Goal: Use online tool/utility: Utilize a website feature to perform a specific function

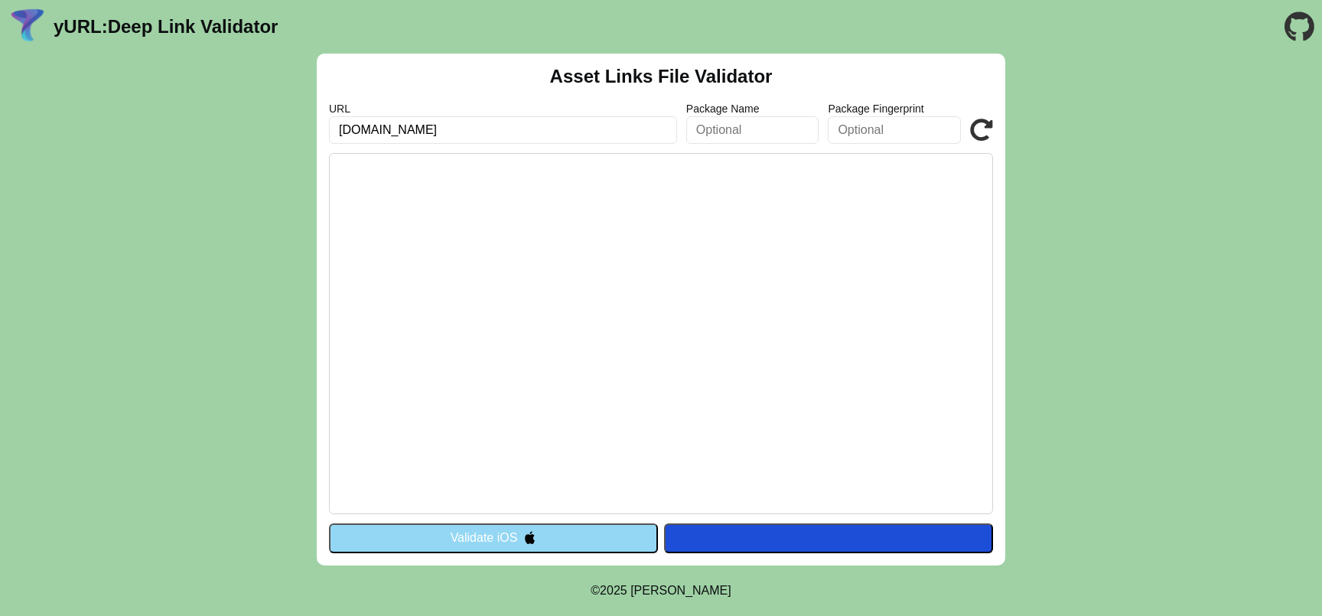
click at [592, 536] on button "Validate iOS" at bounding box center [493, 537] width 329 height 29
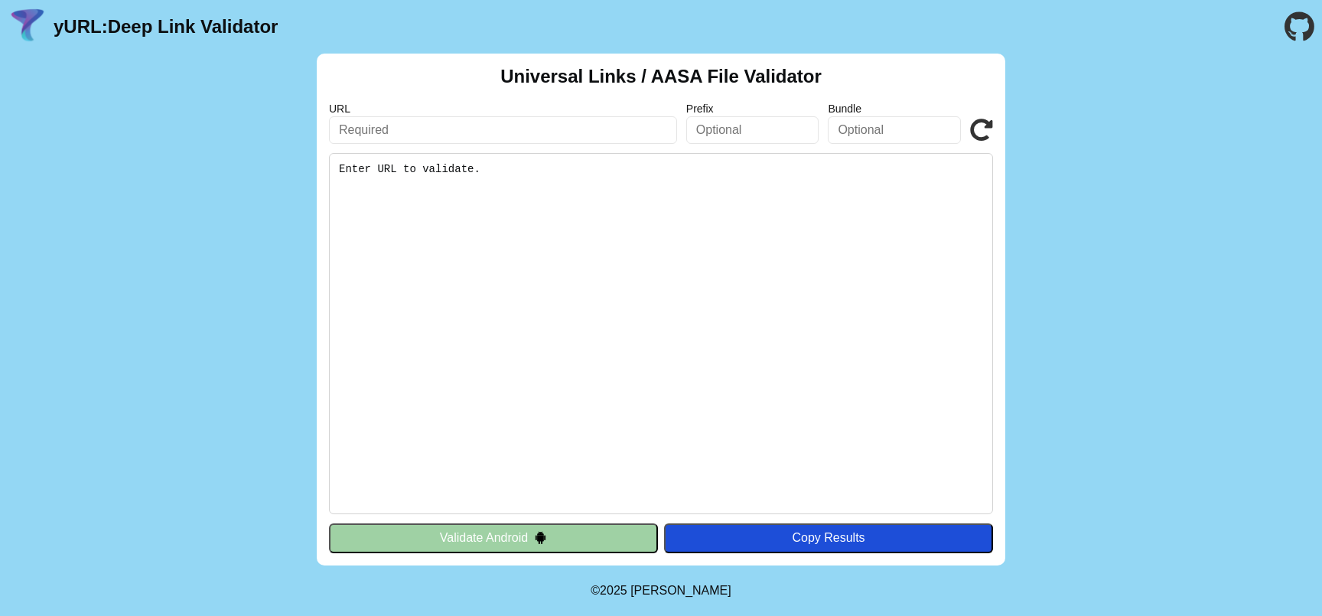
click at [585, 537] on button "Validate Android" at bounding box center [493, 537] width 329 height 29
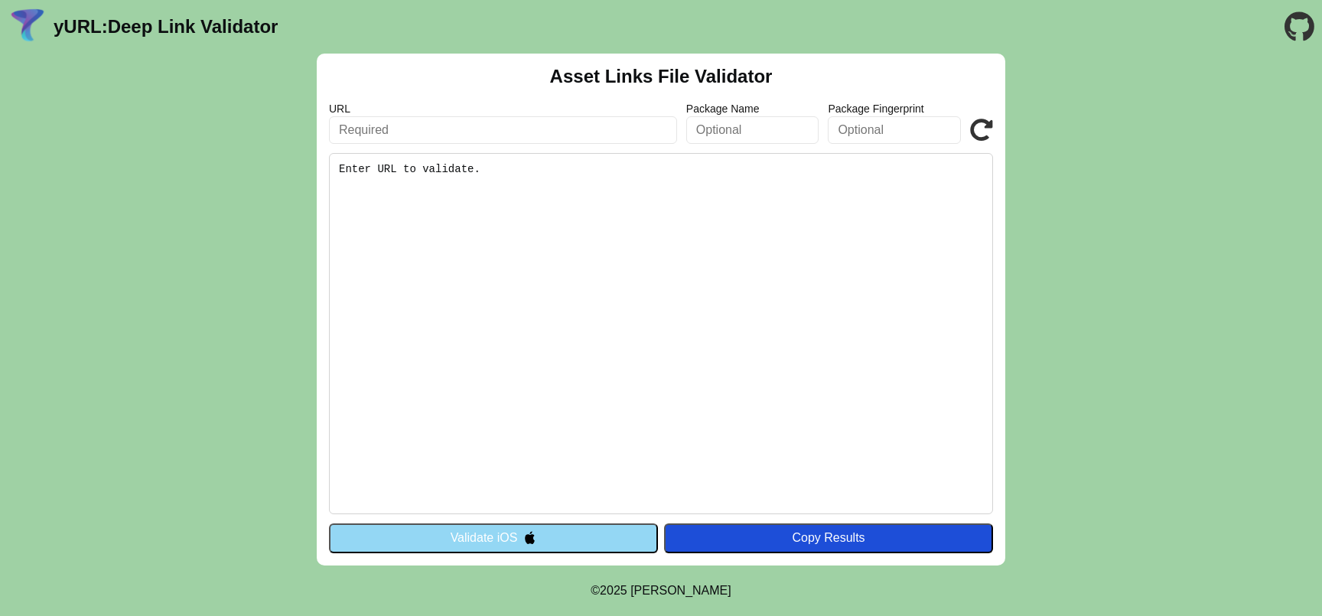
click at [511, 536] on button "Validate iOS" at bounding box center [493, 537] width 329 height 29
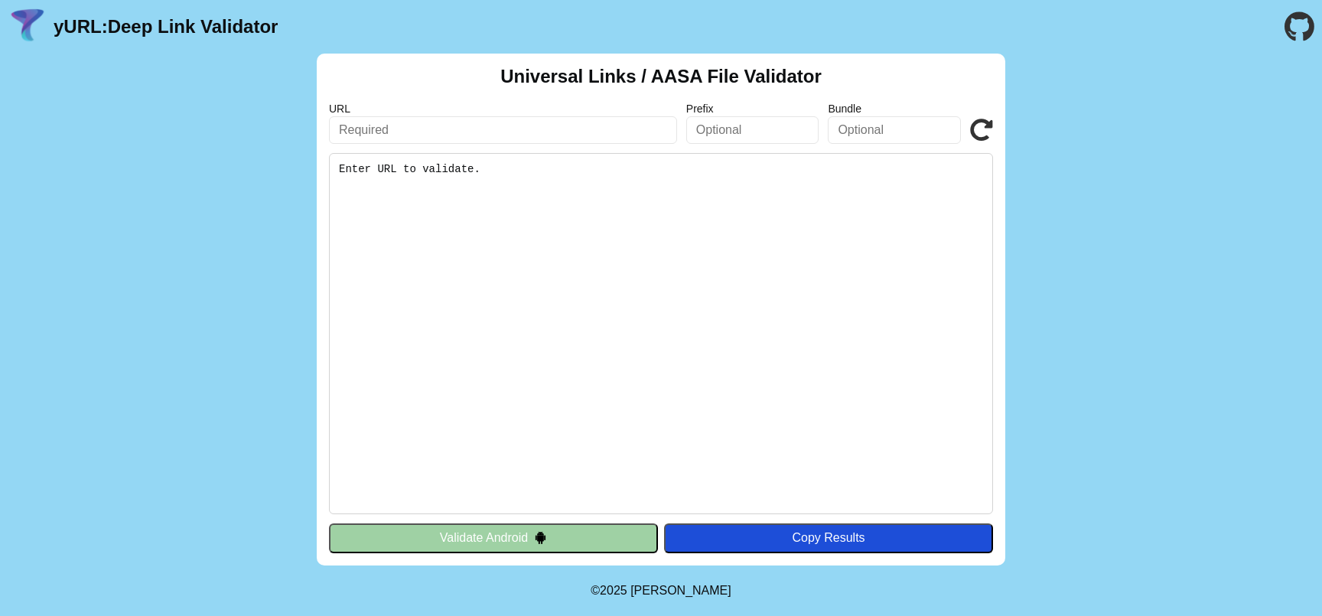
click at [441, 136] on input "text" at bounding box center [503, 130] width 348 height 28
paste input "https://yurl.chayev.com/android"
type input "https://yurl.chayev.com/android"
click at [517, 536] on button "Validate Android" at bounding box center [493, 537] width 329 height 29
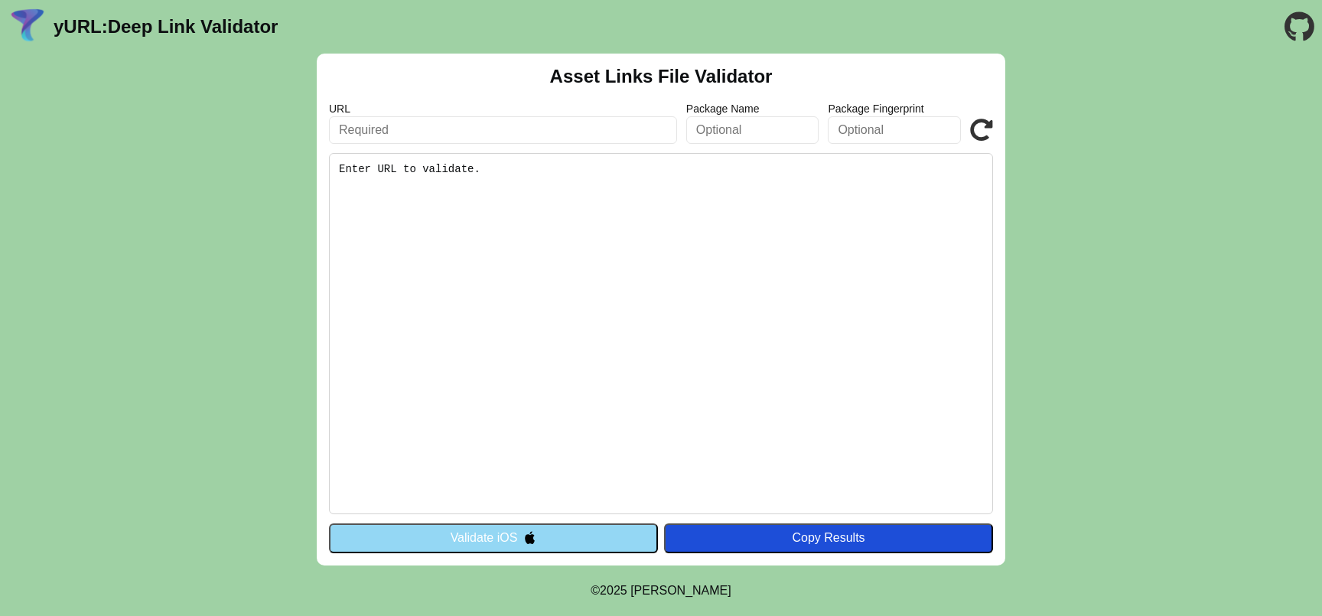
click at [487, 133] on input "text" at bounding box center [503, 130] width 348 height 28
paste input "https://yurl.chayev.com/android"
type input "h"
paste input "links.h5.hilton.com"
type input "links.h5.hilton.com"
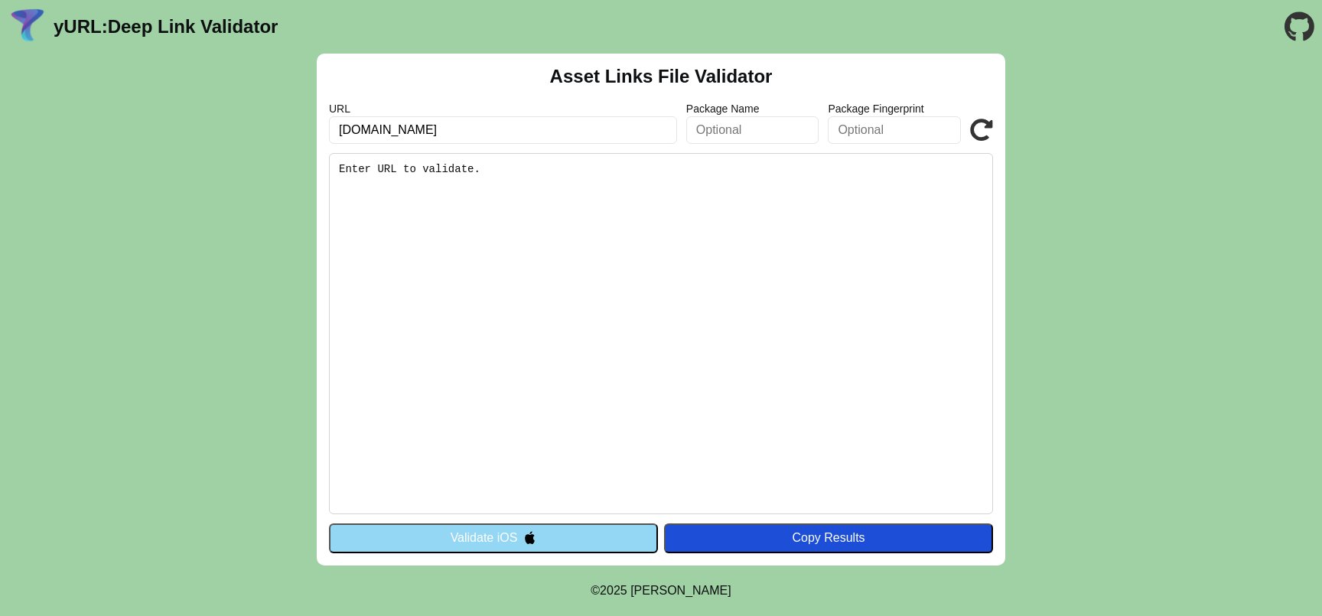
click button "Validate" at bounding box center [0, 0] width 0 height 0
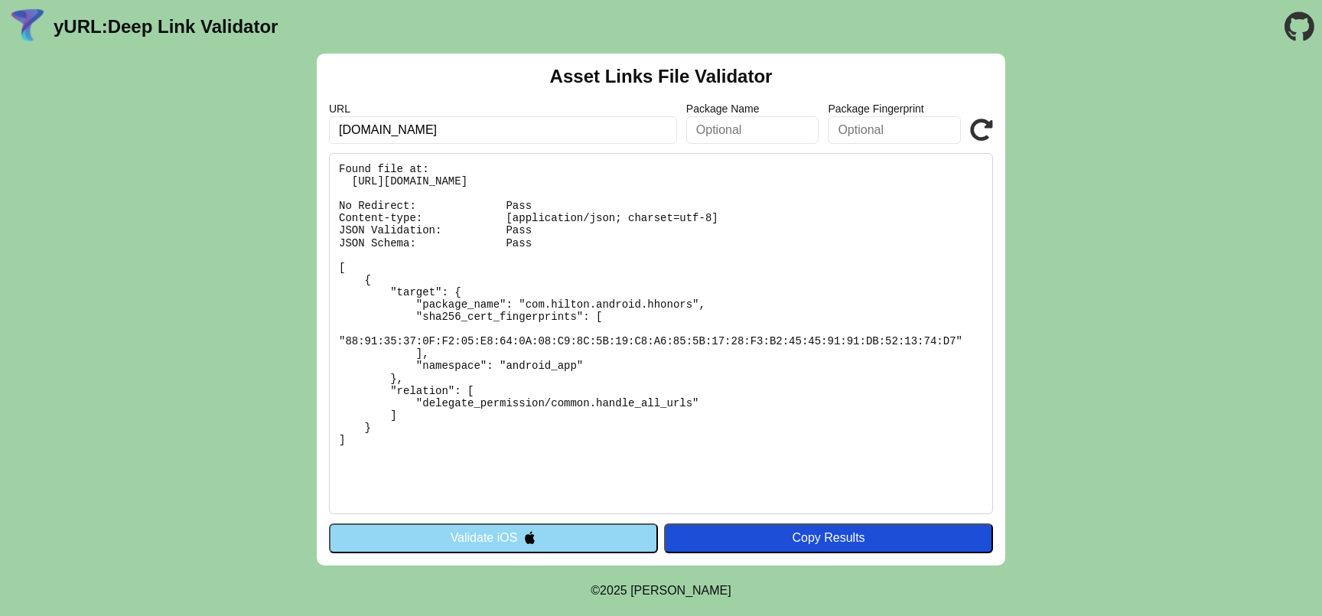
drag, startPoint x: 347, startPoint y: 122, endPoint x: 321, endPoint y: 122, distance: 26.8
click at [321, 122] on div "Asset Links File Validator URL links.h5.hilton.com Package Name Package Fingerp…" at bounding box center [661, 310] width 689 height 512
click at [565, 539] on button "Validate iOS" at bounding box center [493, 537] width 329 height 29
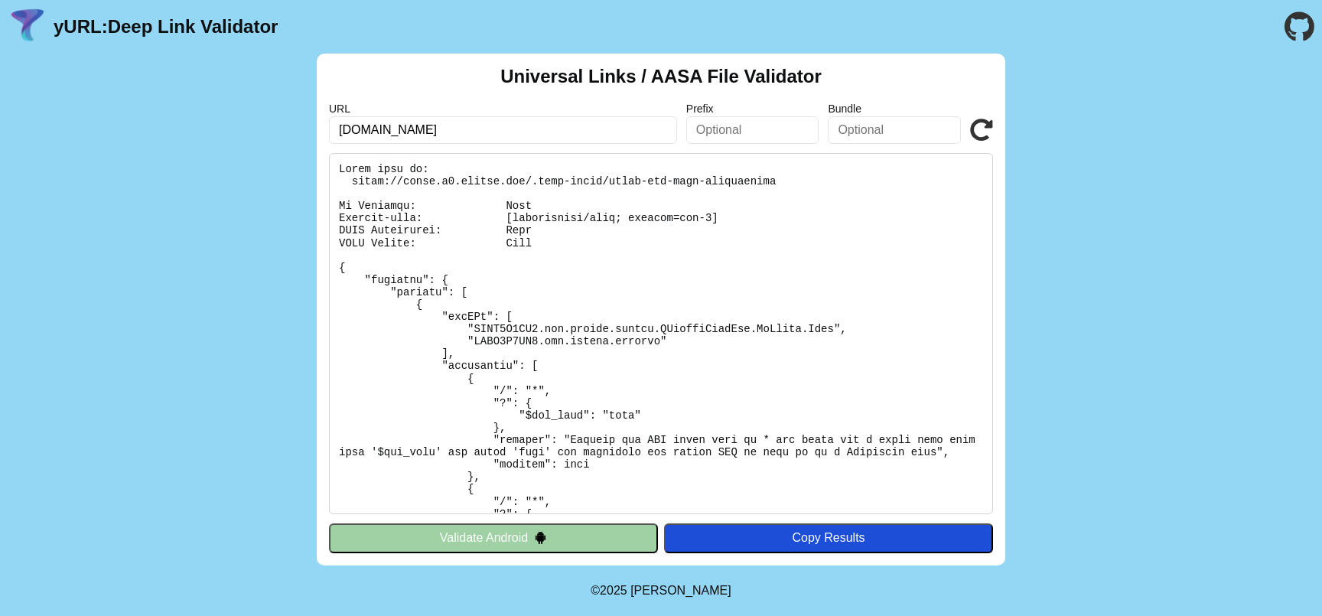
click at [500, 125] on input "[DOMAIN_NAME]" at bounding box center [503, 130] width 348 height 28
click button "Validate" at bounding box center [0, 0] width 0 height 0
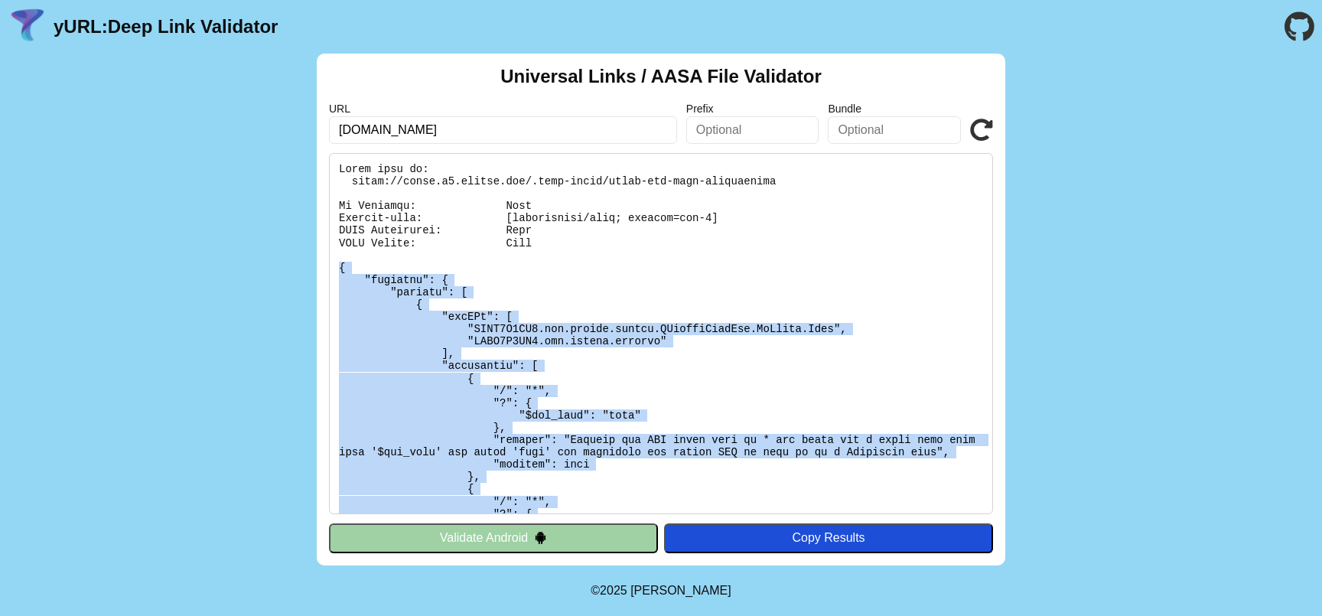
drag, startPoint x: 370, startPoint y: 461, endPoint x: 328, endPoint y: 269, distance: 196.6
click at [329, 269] on pre at bounding box center [661, 333] width 664 height 361
copy pre "{ "applinks": { "details": [ { "appIDs": [ "[DOMAIN_NAME]", "GGMC2N2QG3.com.hil…"
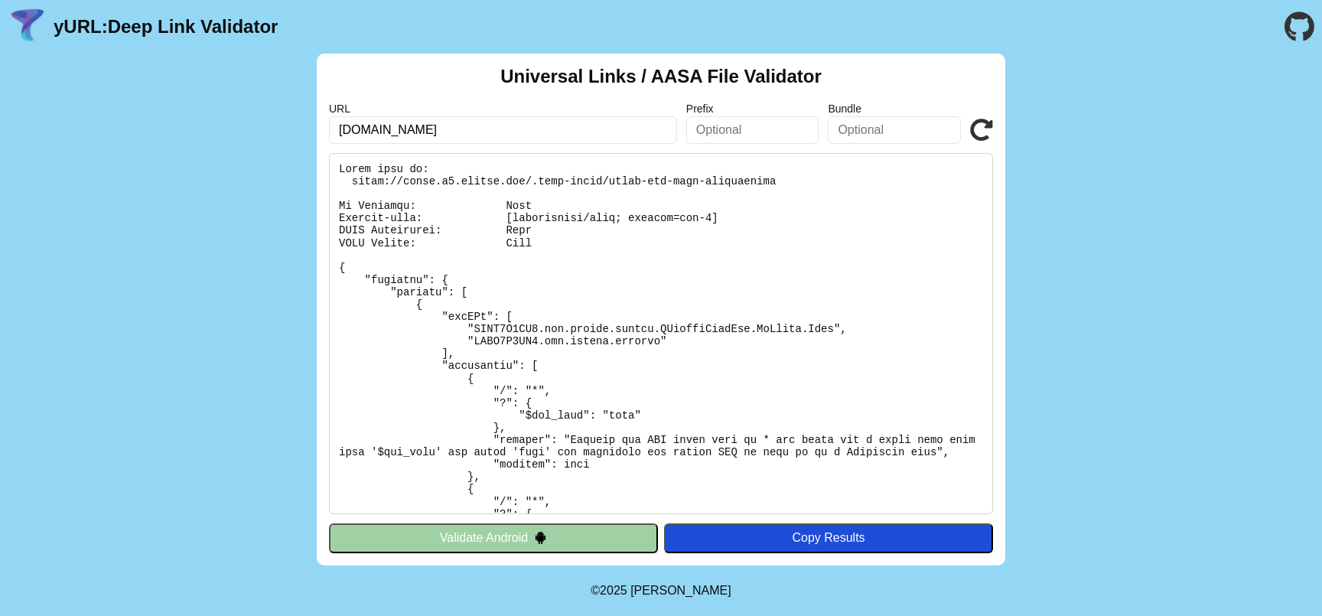
drag, startPoint x: 474, startPoint y: 135, endPoint x: 333, endPoint y: 132, distance: 141.6
click at [333, 132] on input "links.h5.hilton.com" at bounding box center [503, 130] width 348 height 28
click at [459, 133] on input "links.h5.hilton.com" at bounding box center [503, 130] width 348 height 28
drag, startPoint x: 320, startPoint y: 132, endPoint x: 297, endPoint y: 132, distance: 23.0
click at [297, 132] on div "Universal Links / AASA File Validator URL links.h5.hilton.com Prefix Bundle Val…" at bounding box center [661, 310] width 1322 height 512
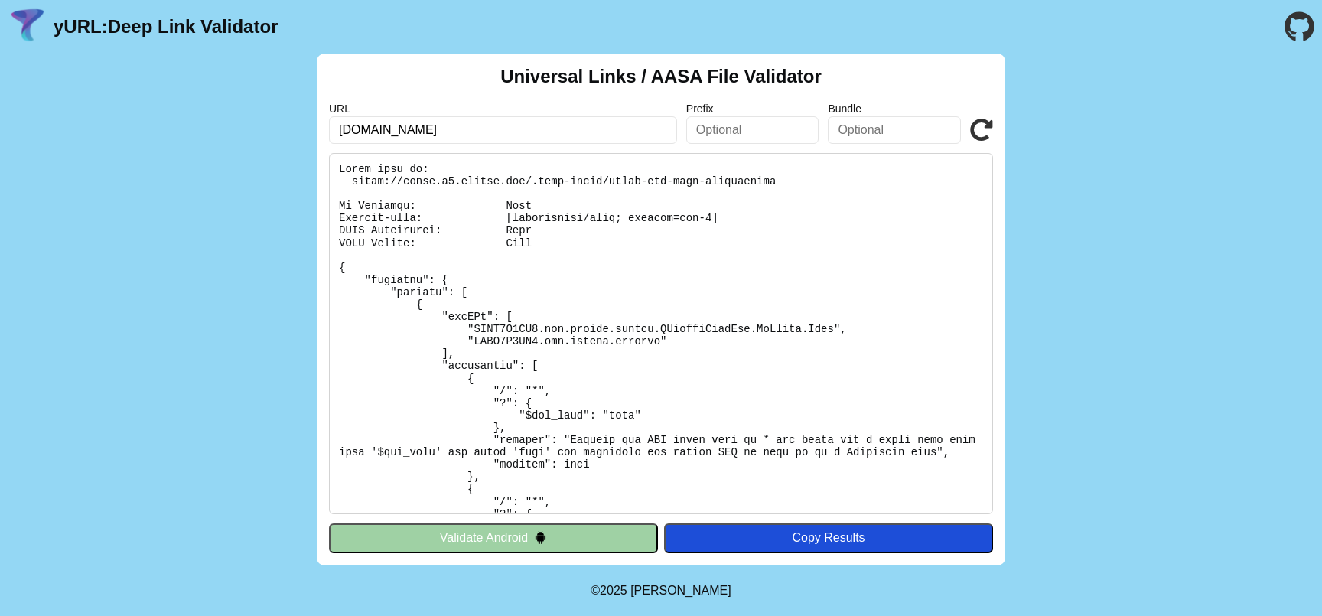
paste input "6"
type input "[DOMAIN_NAME]"
click button "Validate" at bounding box center [0, 0] width 0 height 0
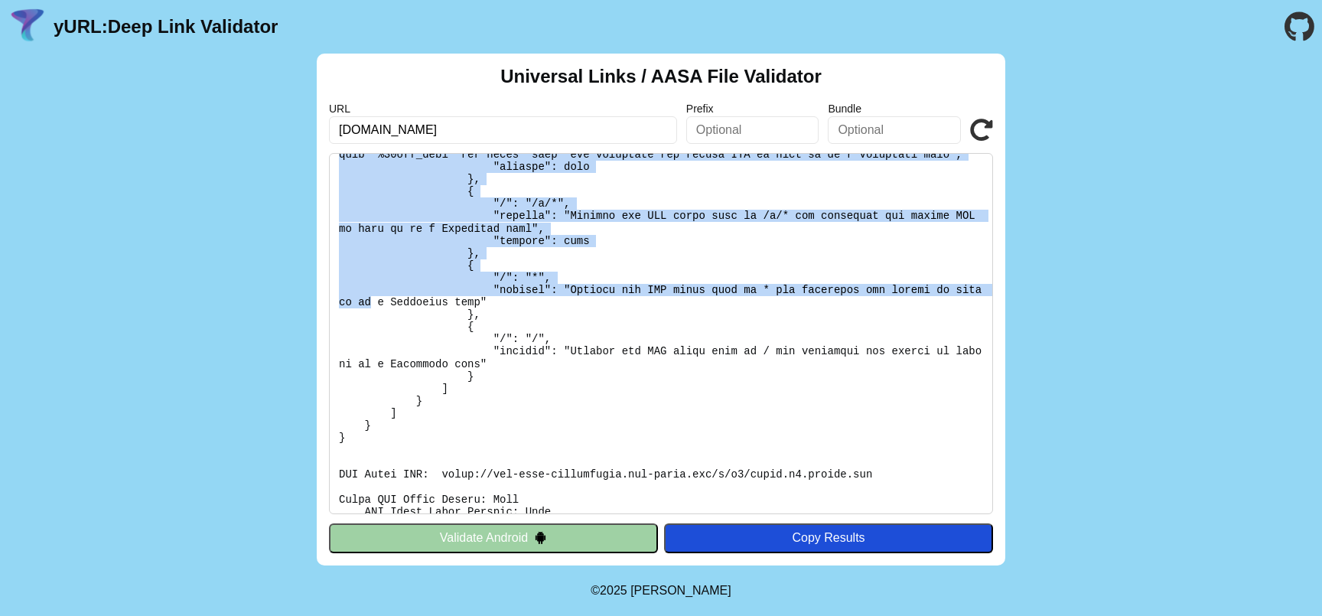
scroll to position [422, 0]
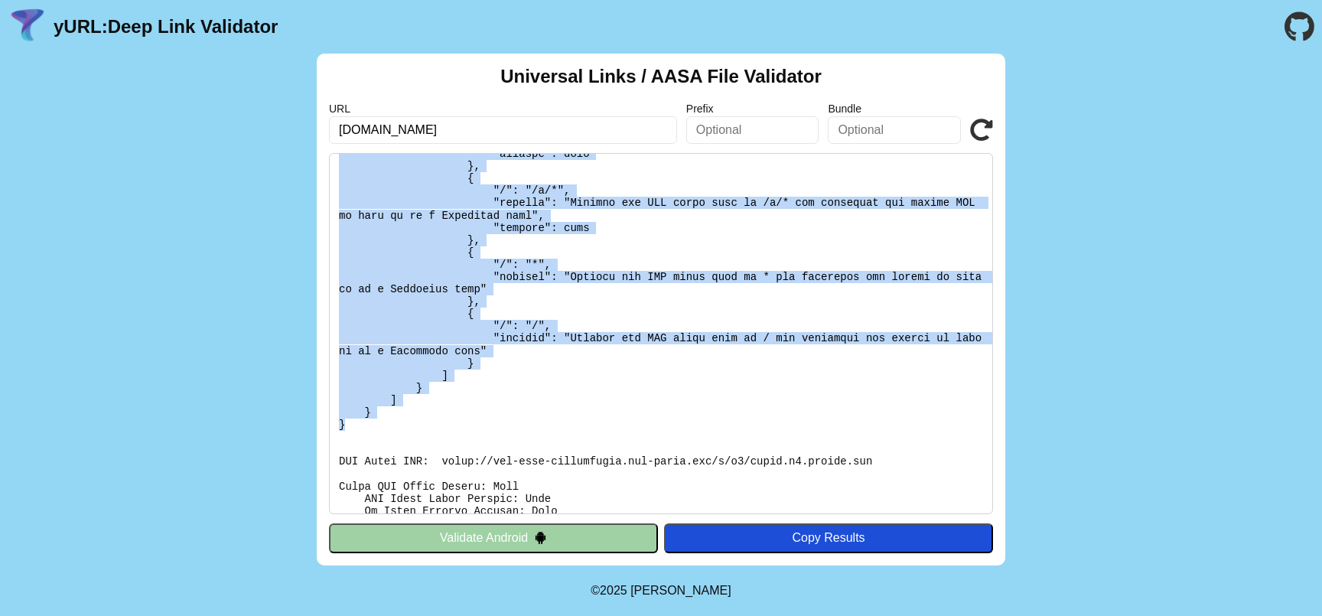
drag, startPoint x: 335, startPoint y: 262, endPoint x: 383, endPoint y: 420, distance: 165.5
click at [385, 421] on pre at bounding box center [661, 333] width 664 height 361
copy pre "{ "applinks": { "details": [ { "appIDs": [ "[DOMAIN_NAME]", "GGMC2N2QG3.com.hil…"
